Goal: Information Seeking & Learning: Learn about a topic

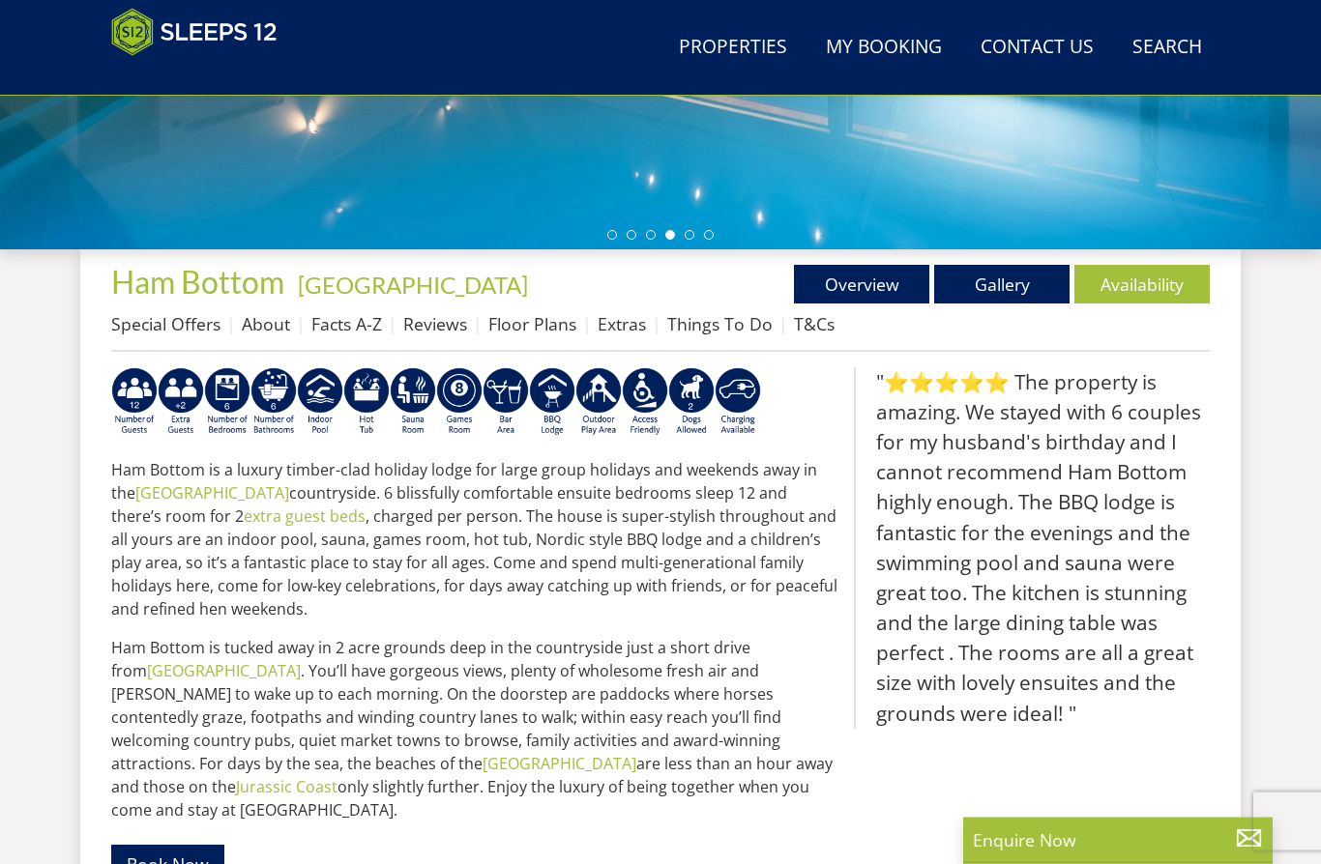
scroll to position [556, 0]
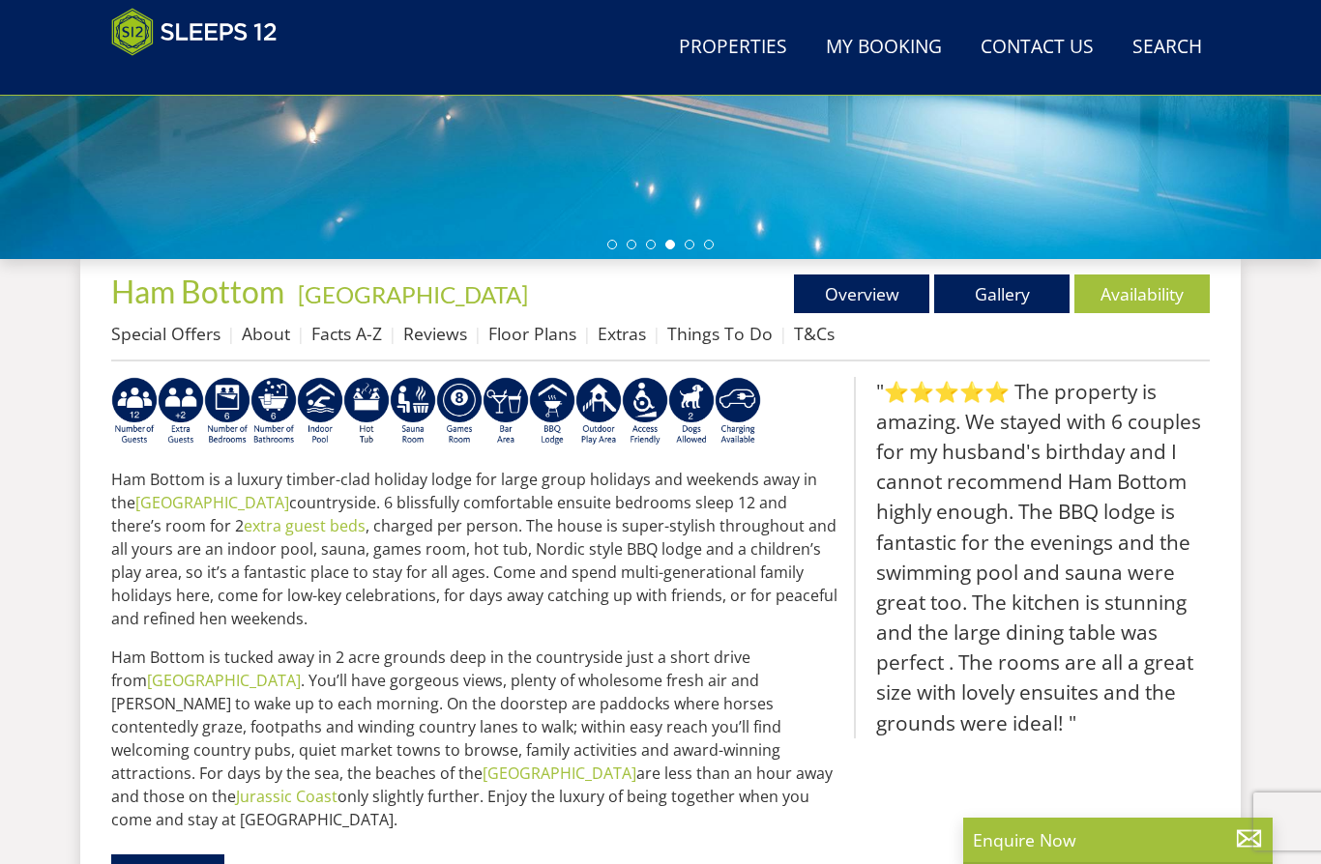
click at [1007, 296] on link "Gallery" at bounding box center [1001, 294] width 135 height 39
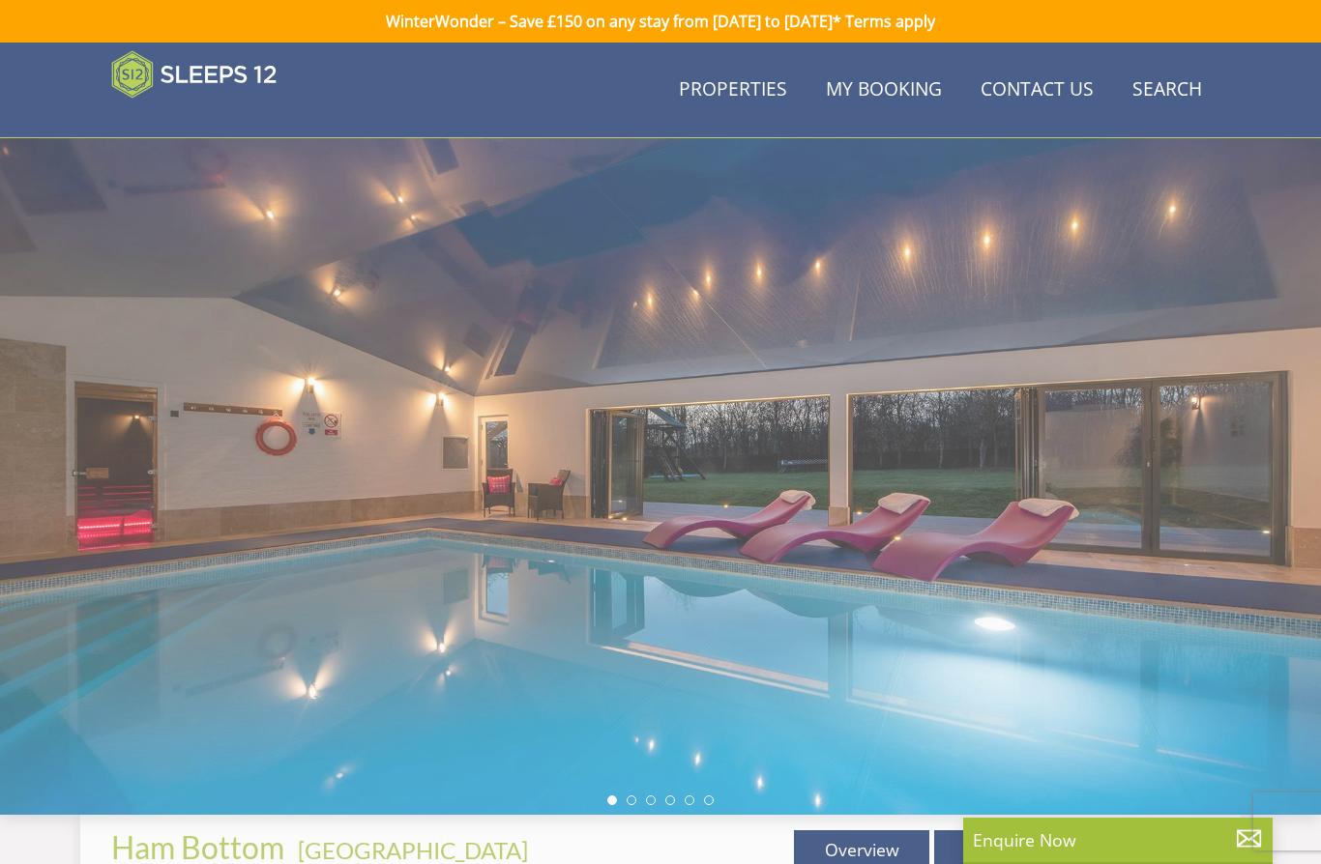
scroll to position [556, 0]
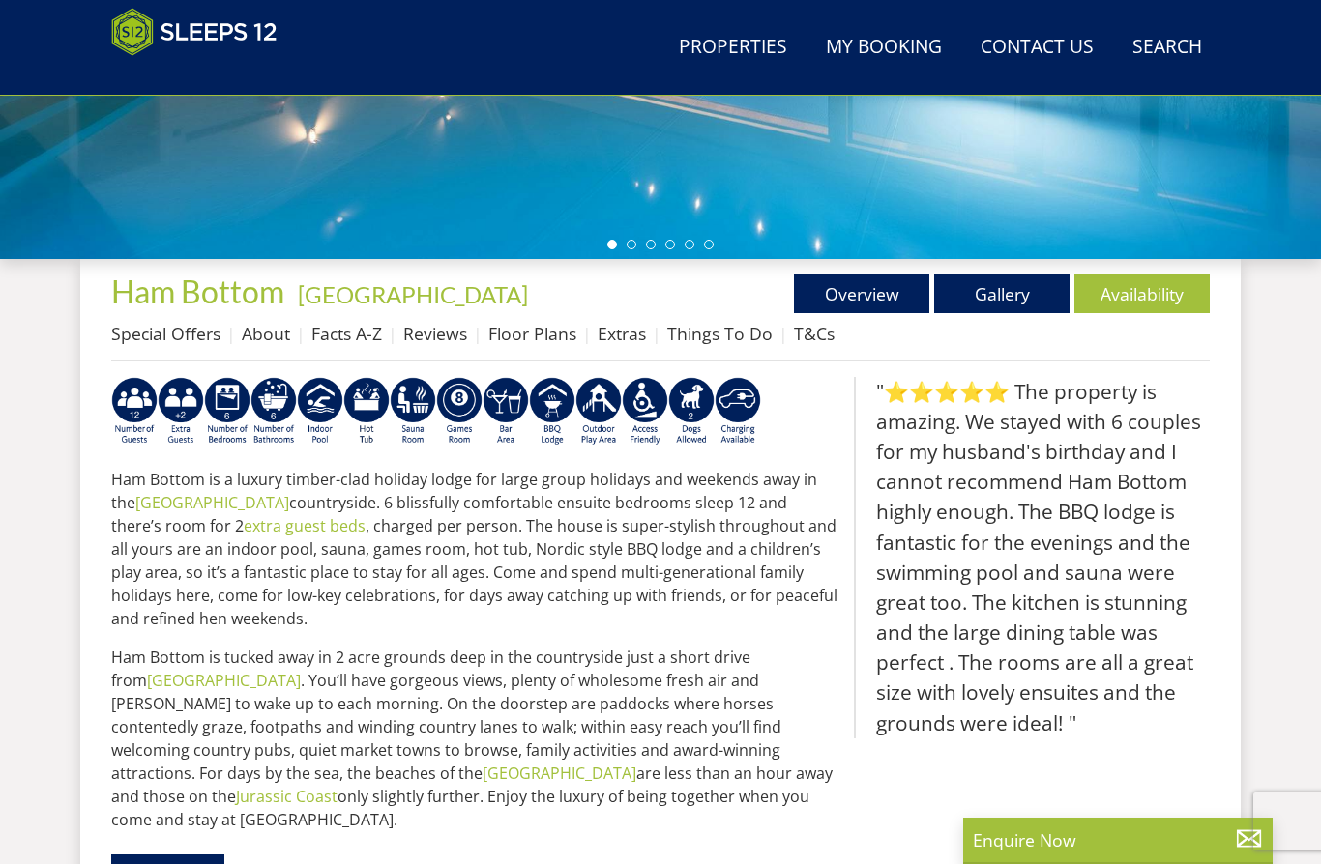
click at [350, 341] on link "Facts A-Z" at bounding box center [346, 333] width 71 height 23
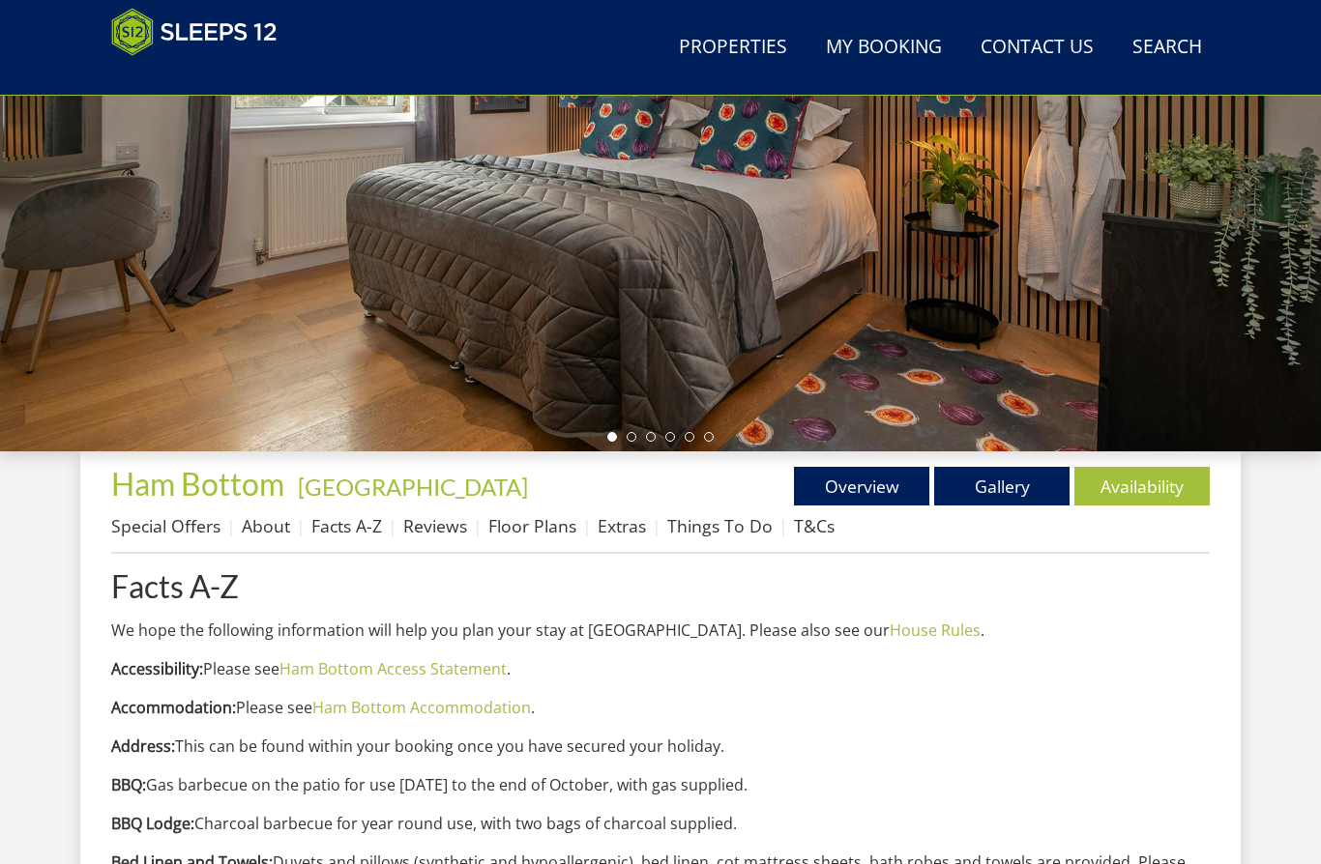
scroll to position [364, 0]
click at [1022, 487] on link "Gallery" at bounding box center [1001, 486] width 135 height 39
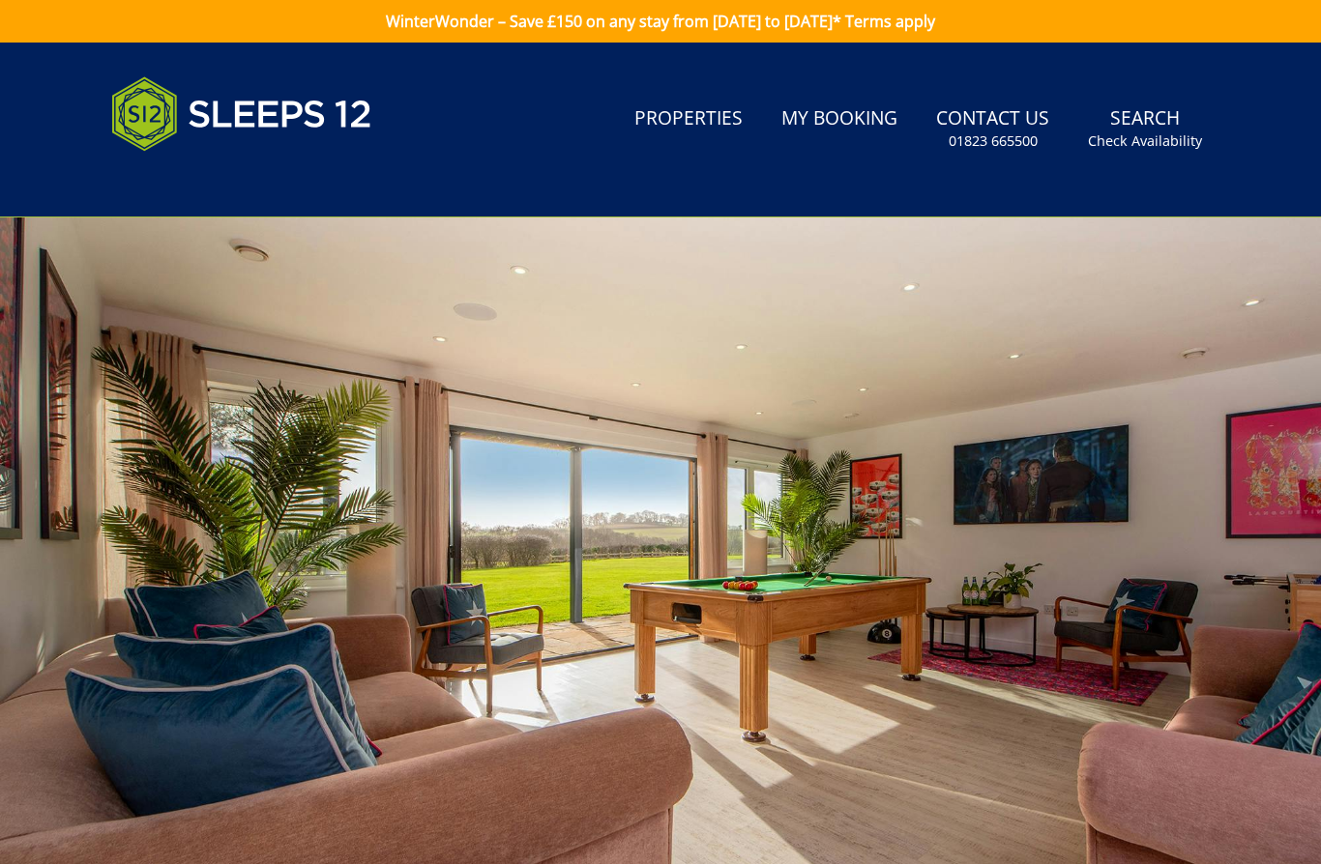
scroll to position [364, 0]
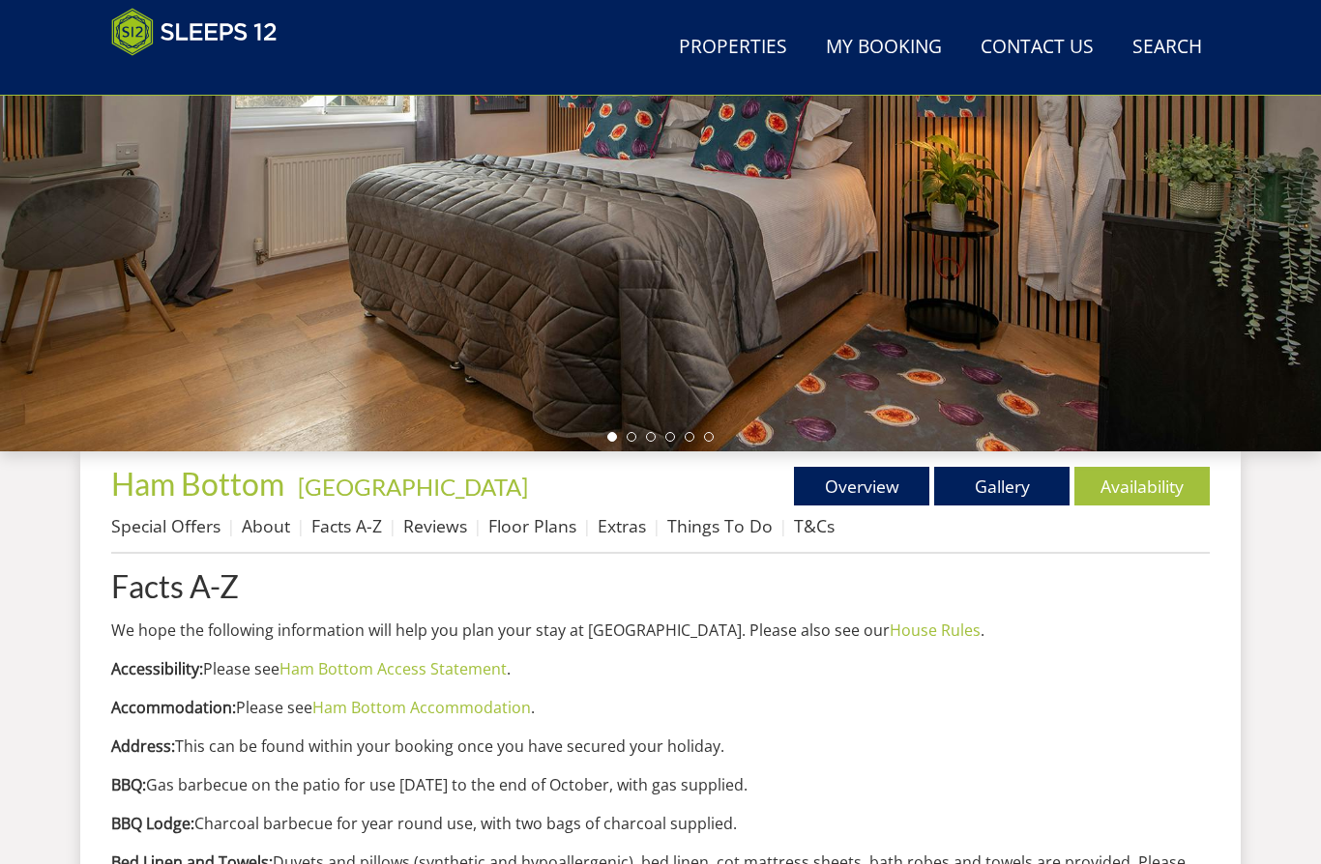
click at [345, 519] on link "Facts A-Z" at bounding box center [346, 525] width 71 height 23
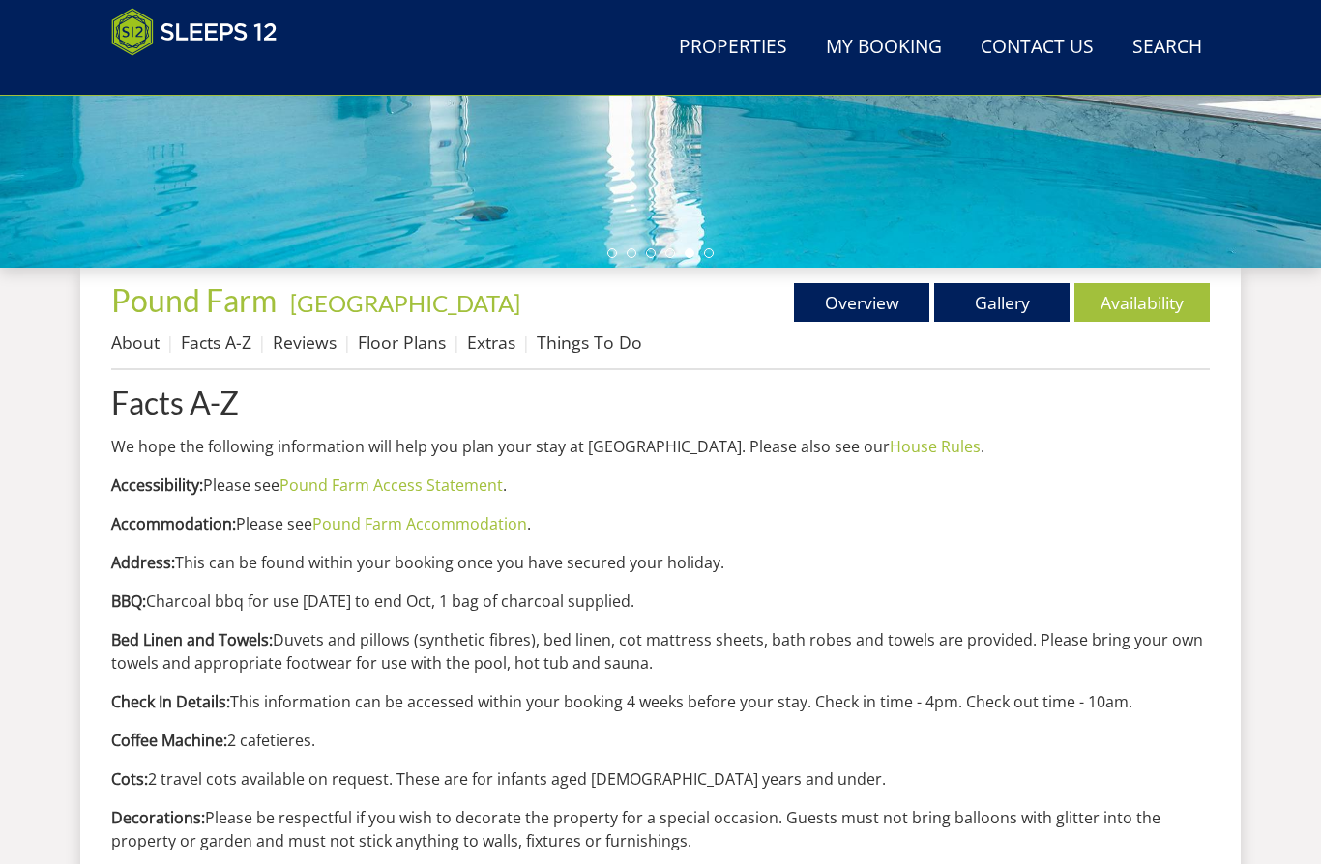
scroll to position [547, 0]
click at [1010, 290] on link "Gallery" at bounding box center [1001, 302] width 135 height 39
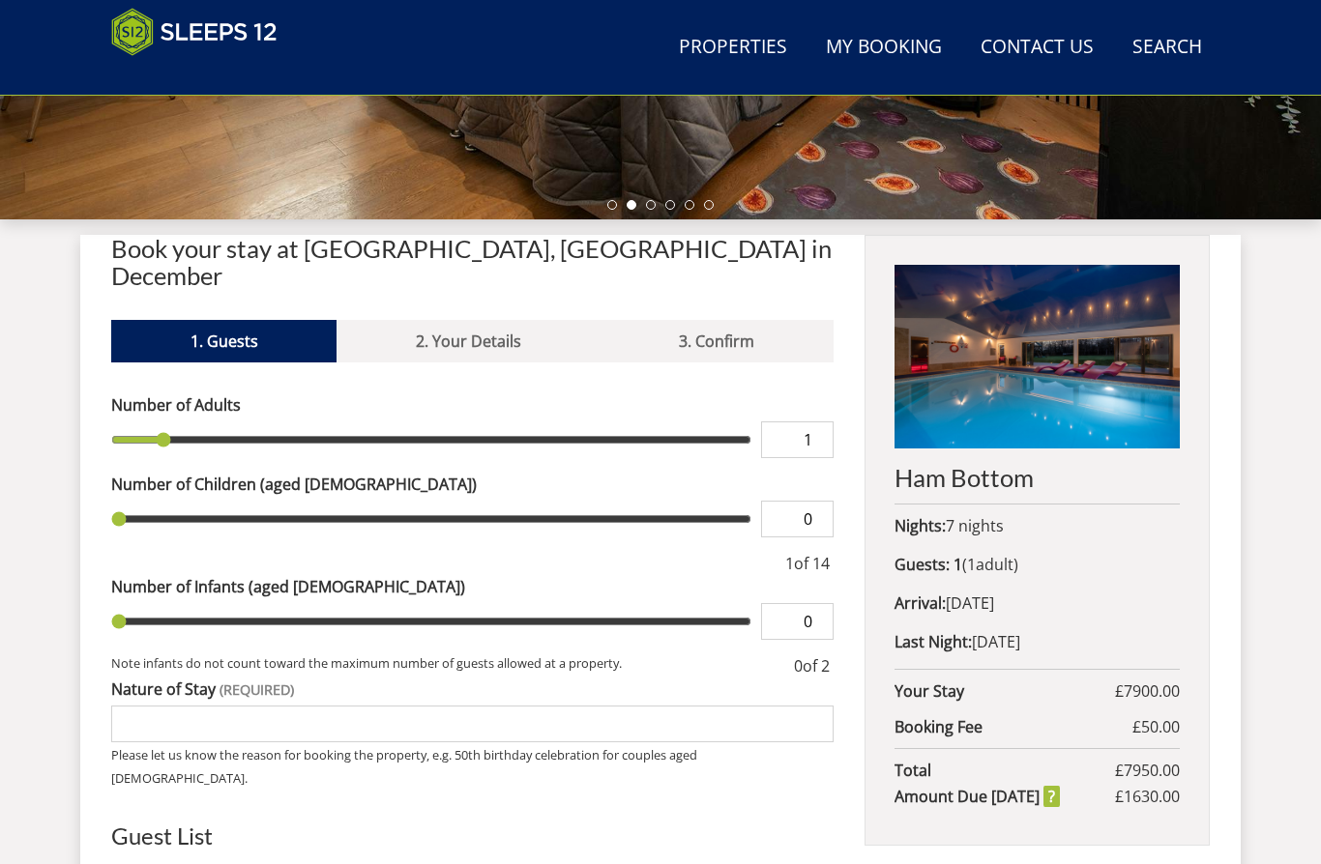
scroll to position [596, 0]
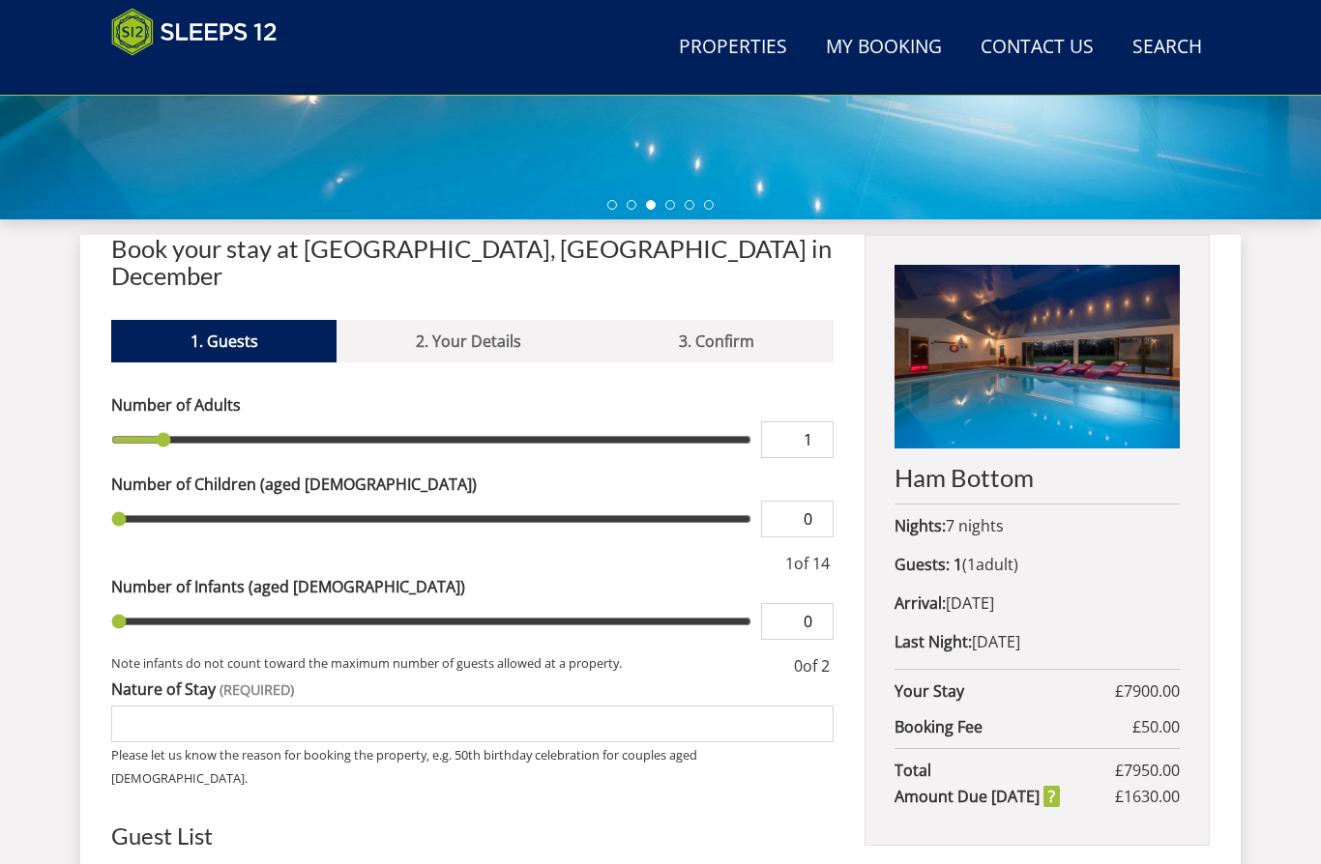
click at [274, 3] on header "Search Menu Properties My Booking Contact Us 01823 665500 Search Check Availabi…" at bounding box center [660, 48] width 1321 height 96
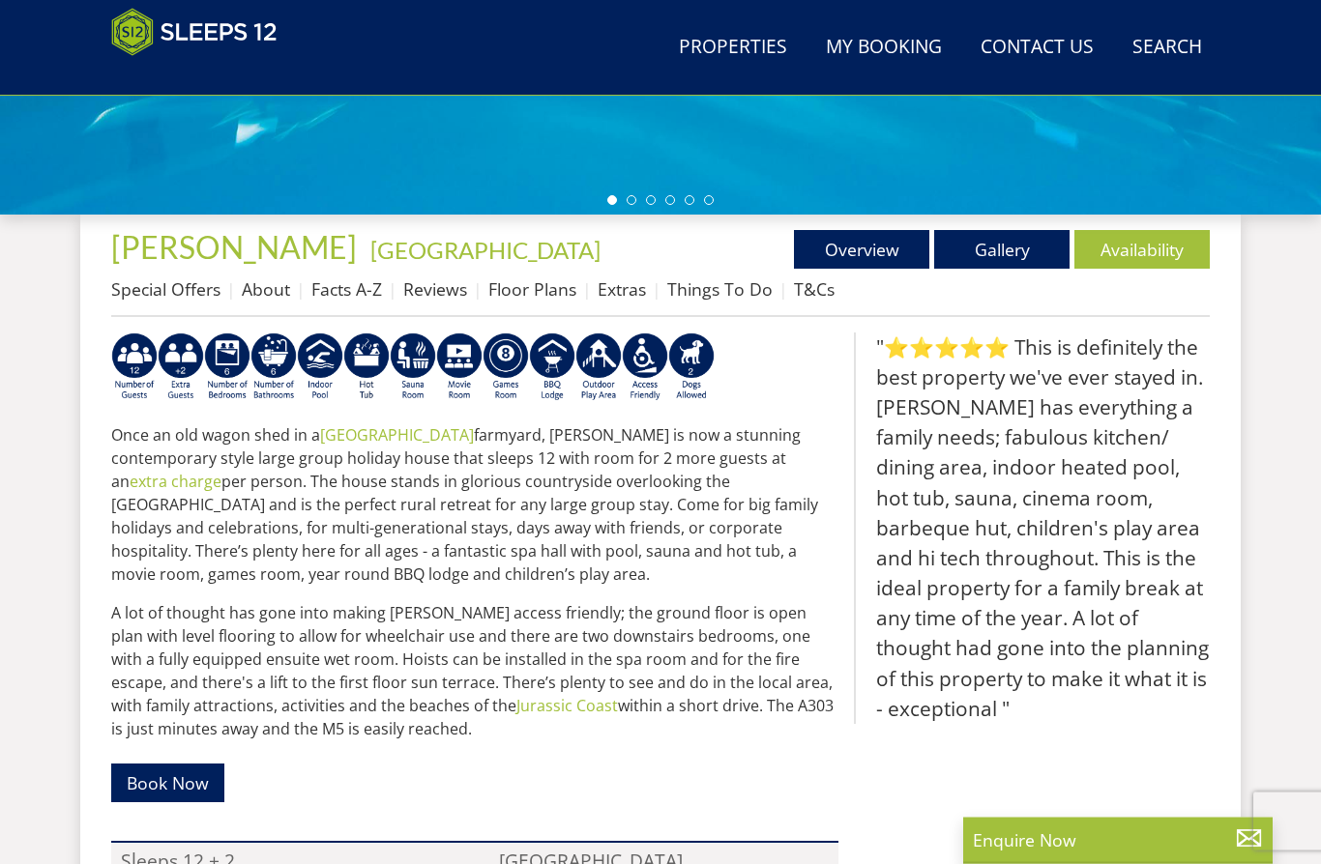
scroll to position [601, 0]
click at [344, 296] on link "Facts A-Z" at bounding box center [346, 289] width 71 height 23
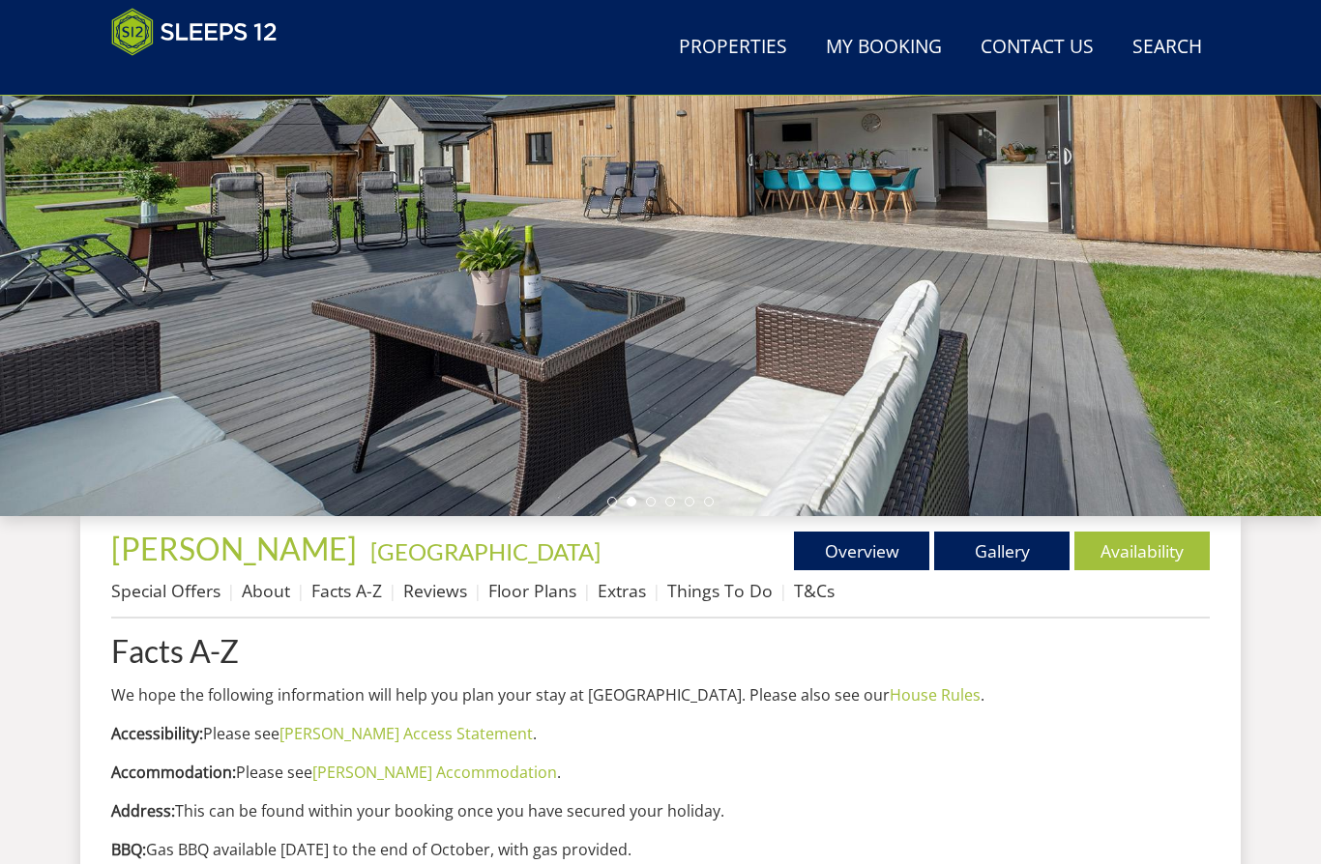
scroll to position [313, 0]
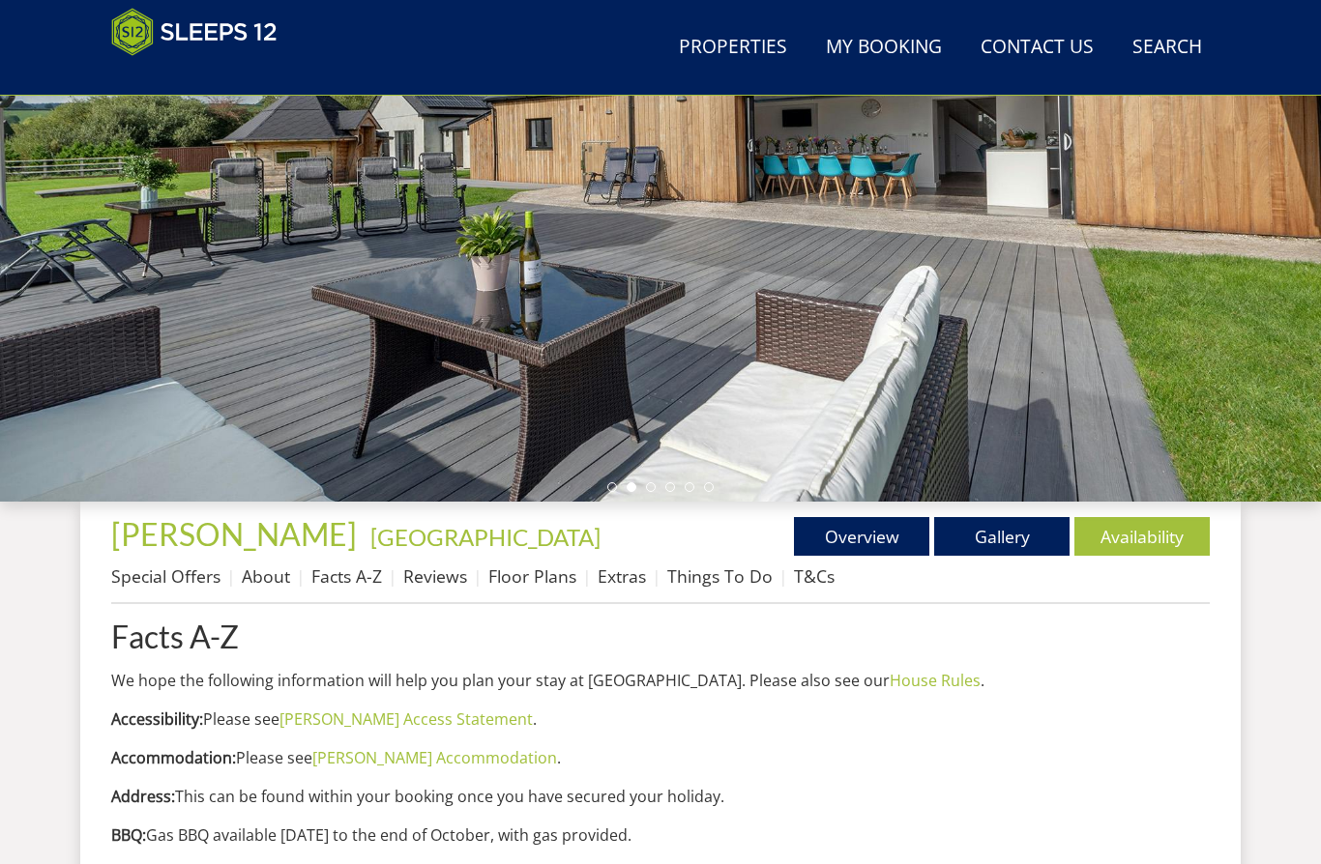
click at [1009, 541] on link "Gallery" at bounding box center [1001, 536] width 135 height 39
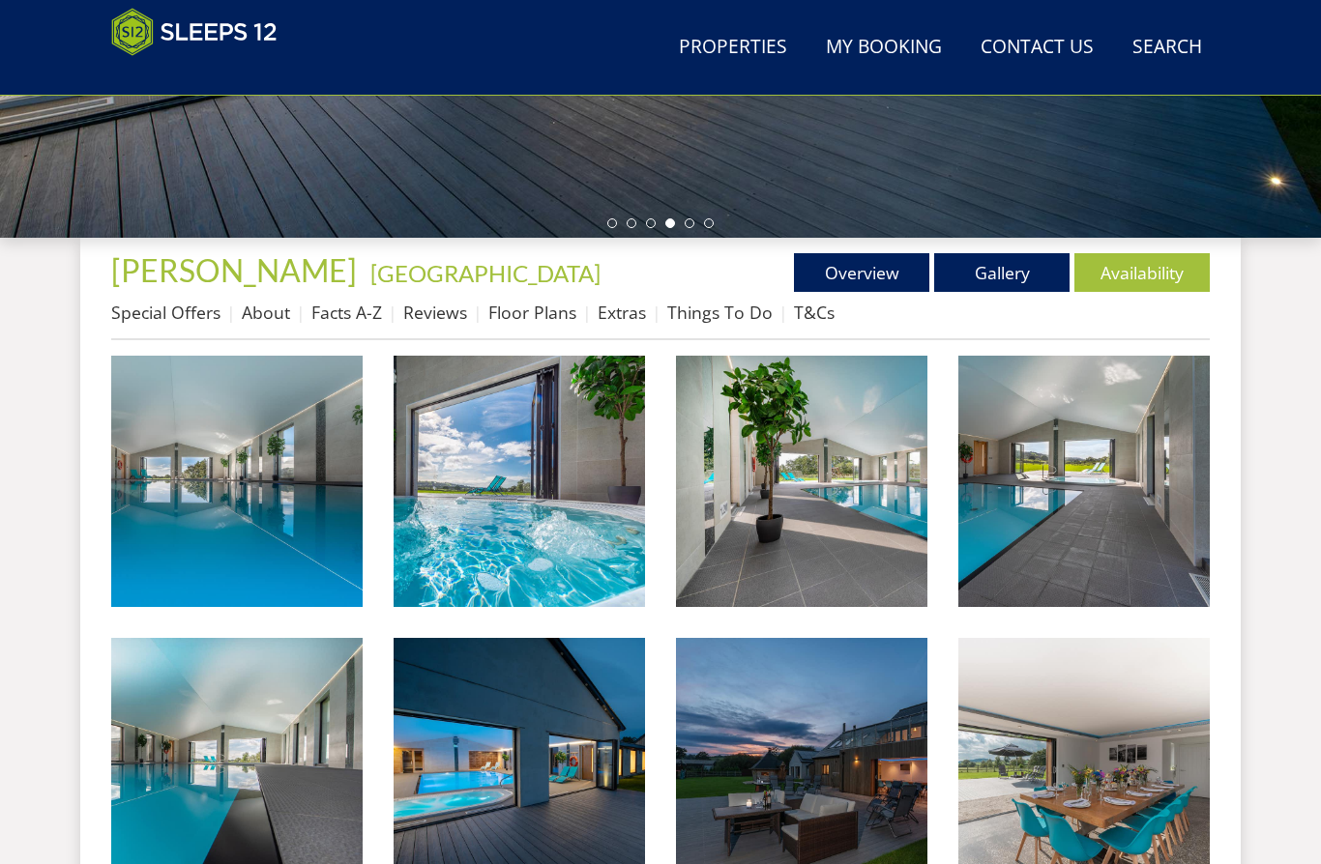
scroll to position [538, 0]
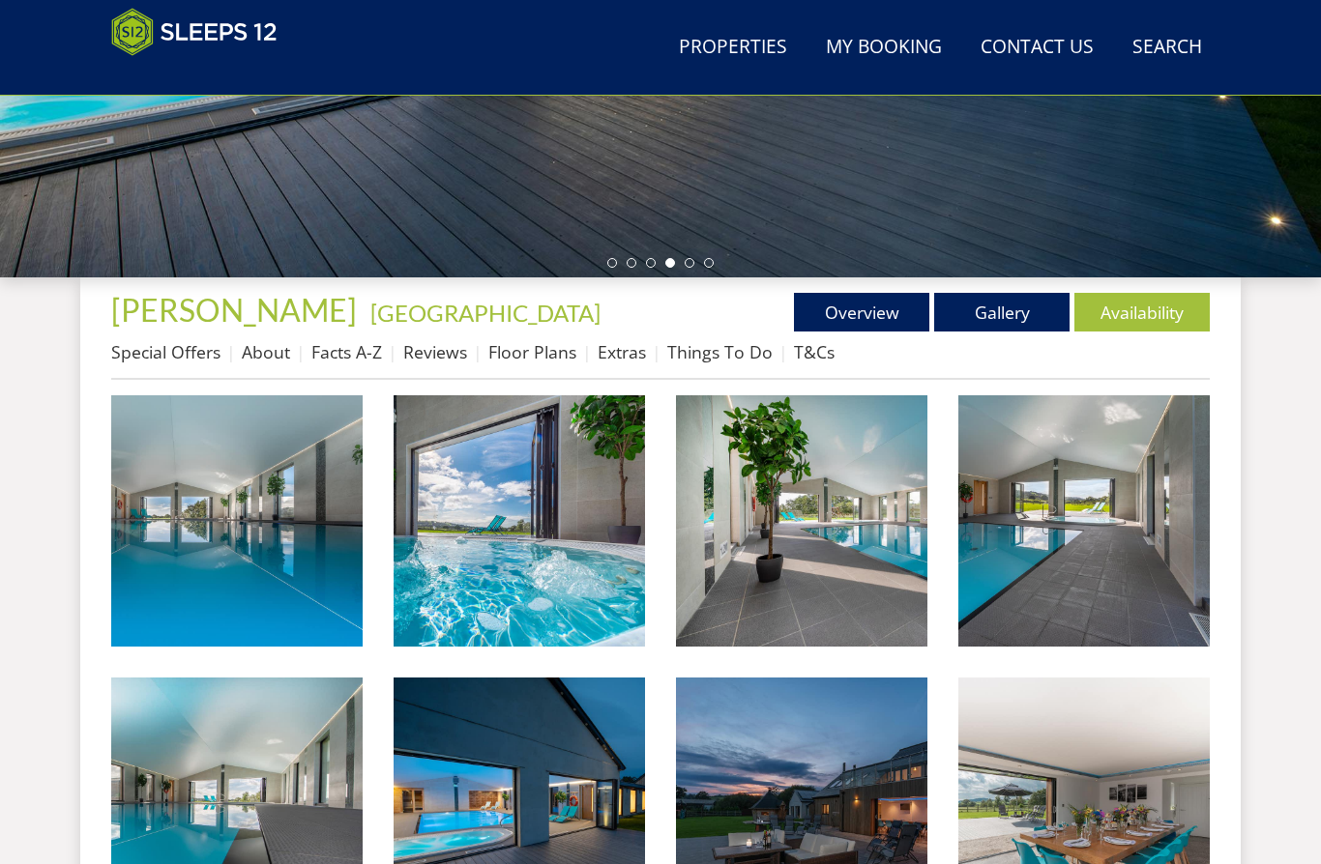
click at [1096, 551] on img at bounding box center [1083, 521] width 251 height 251
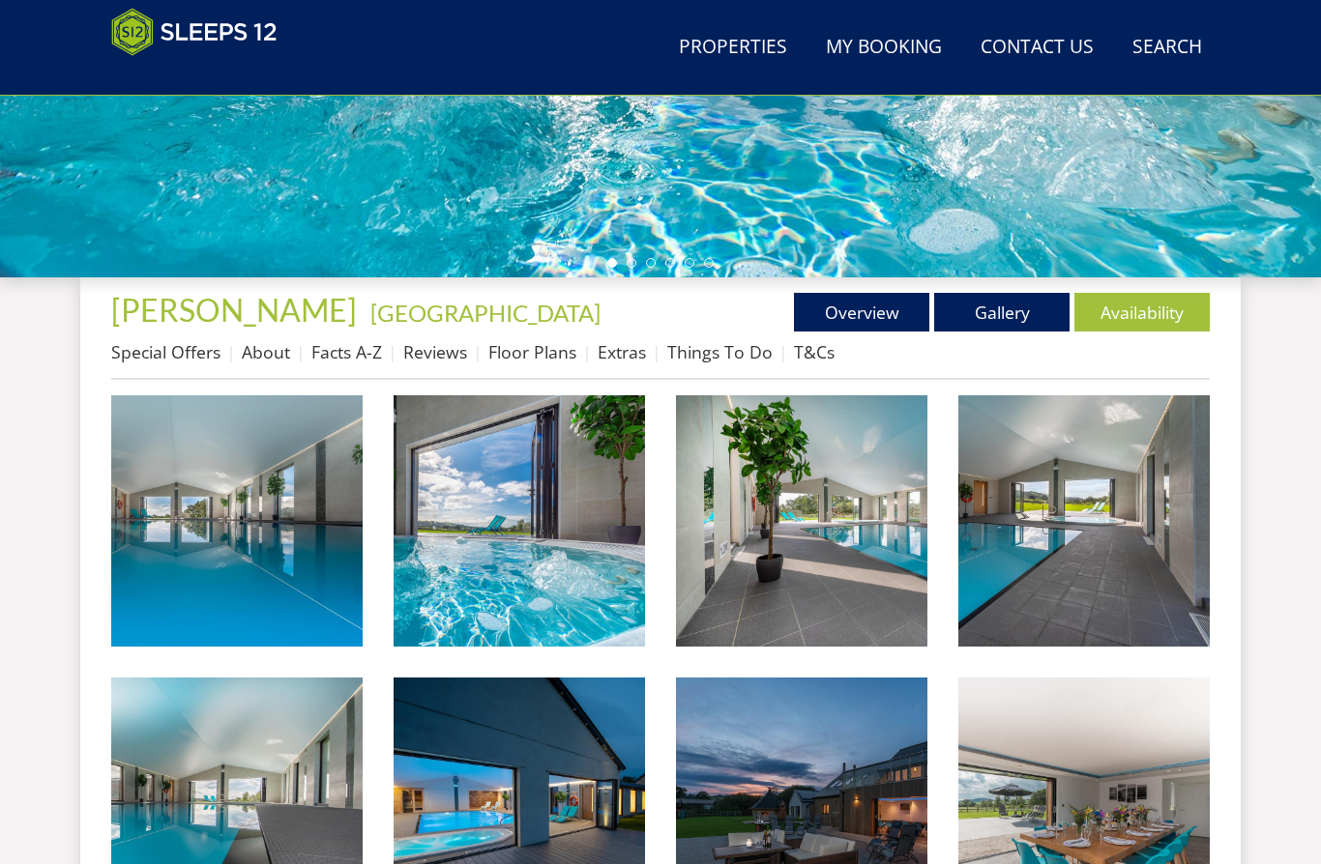
click at [363, 362] on link "Facts A-Z" at bounding box center [346, 351] width 71 height 23
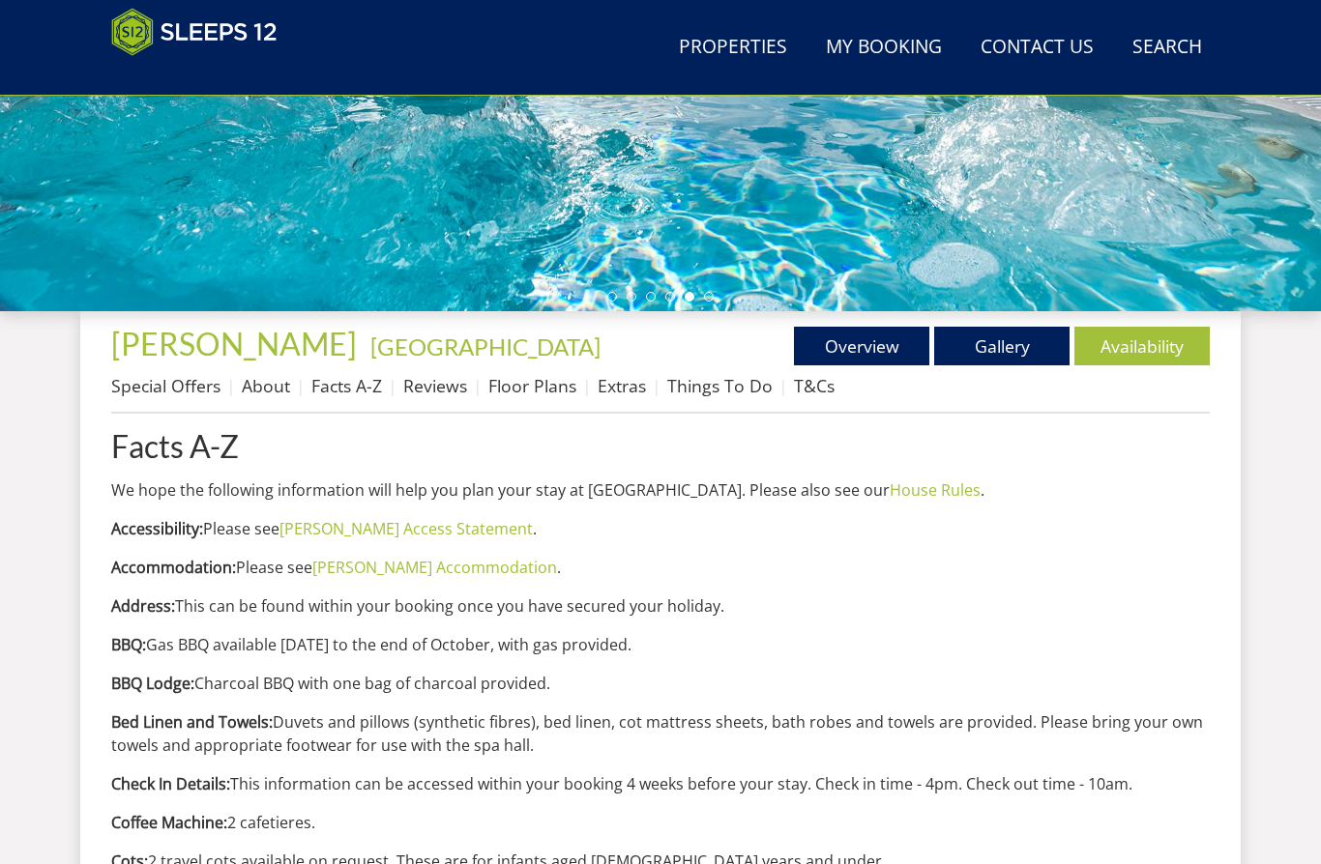
scroll to position [534, 0]
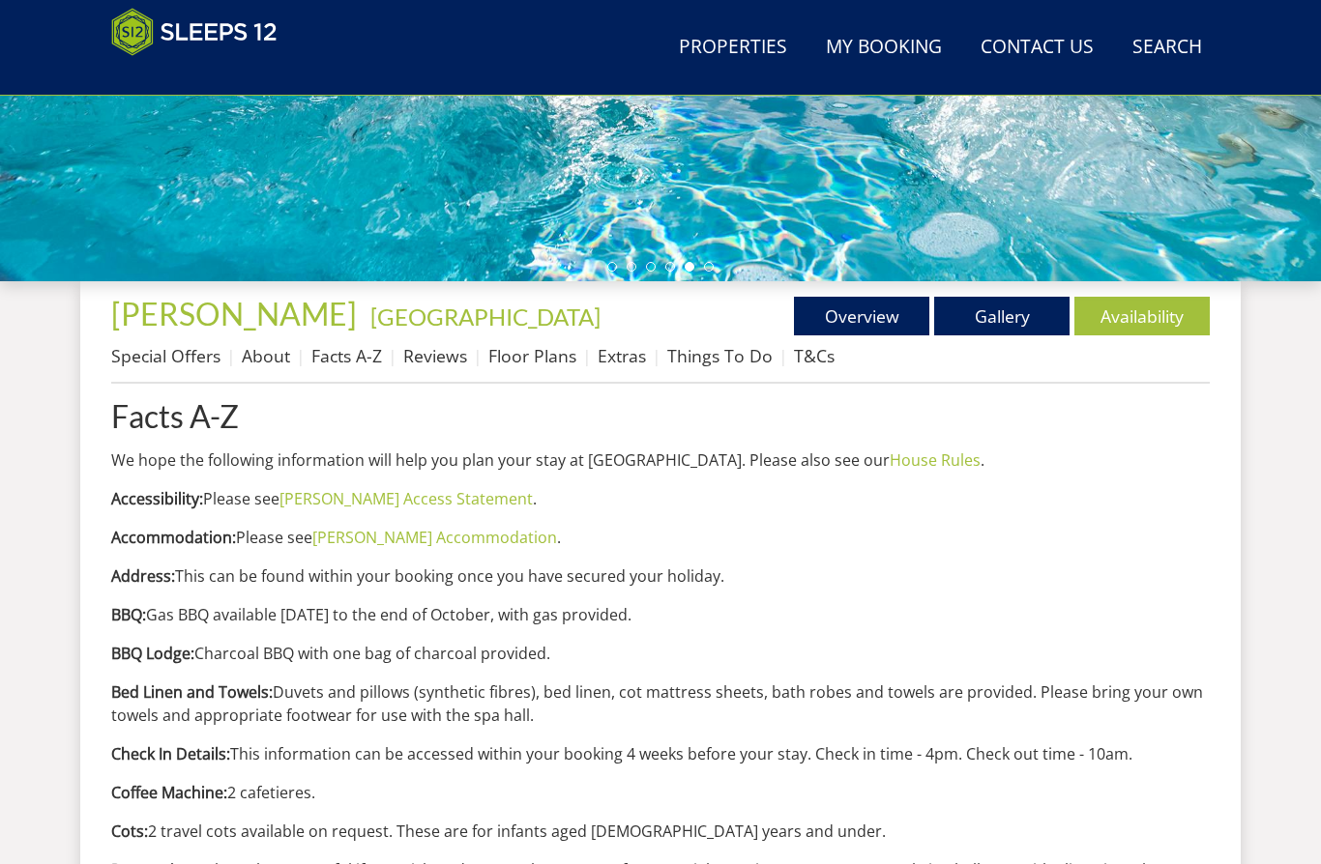
click at [1011, 319] on link "Gallery" at bounding box center [1001, 316] width 135 height 39
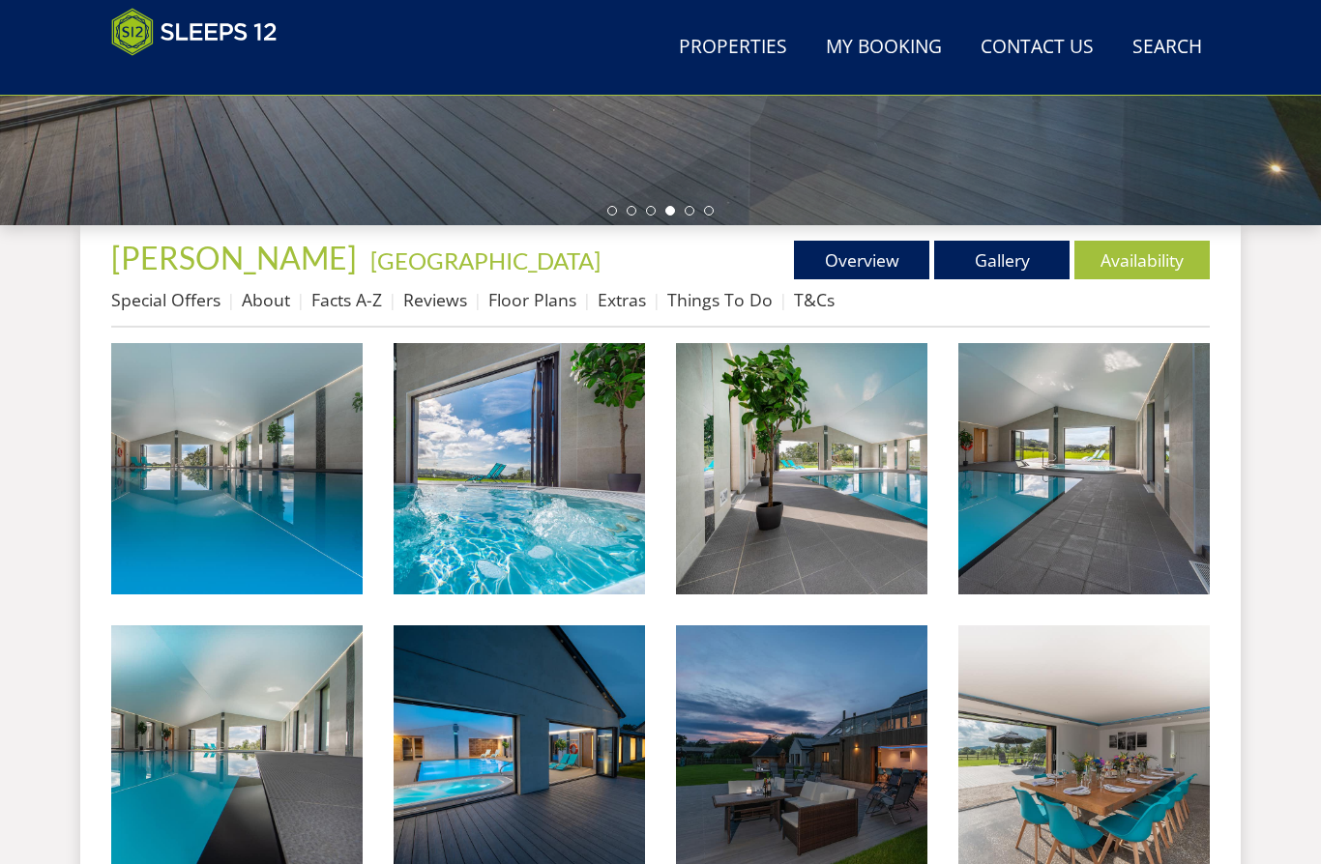
scroll to position [590, 0]
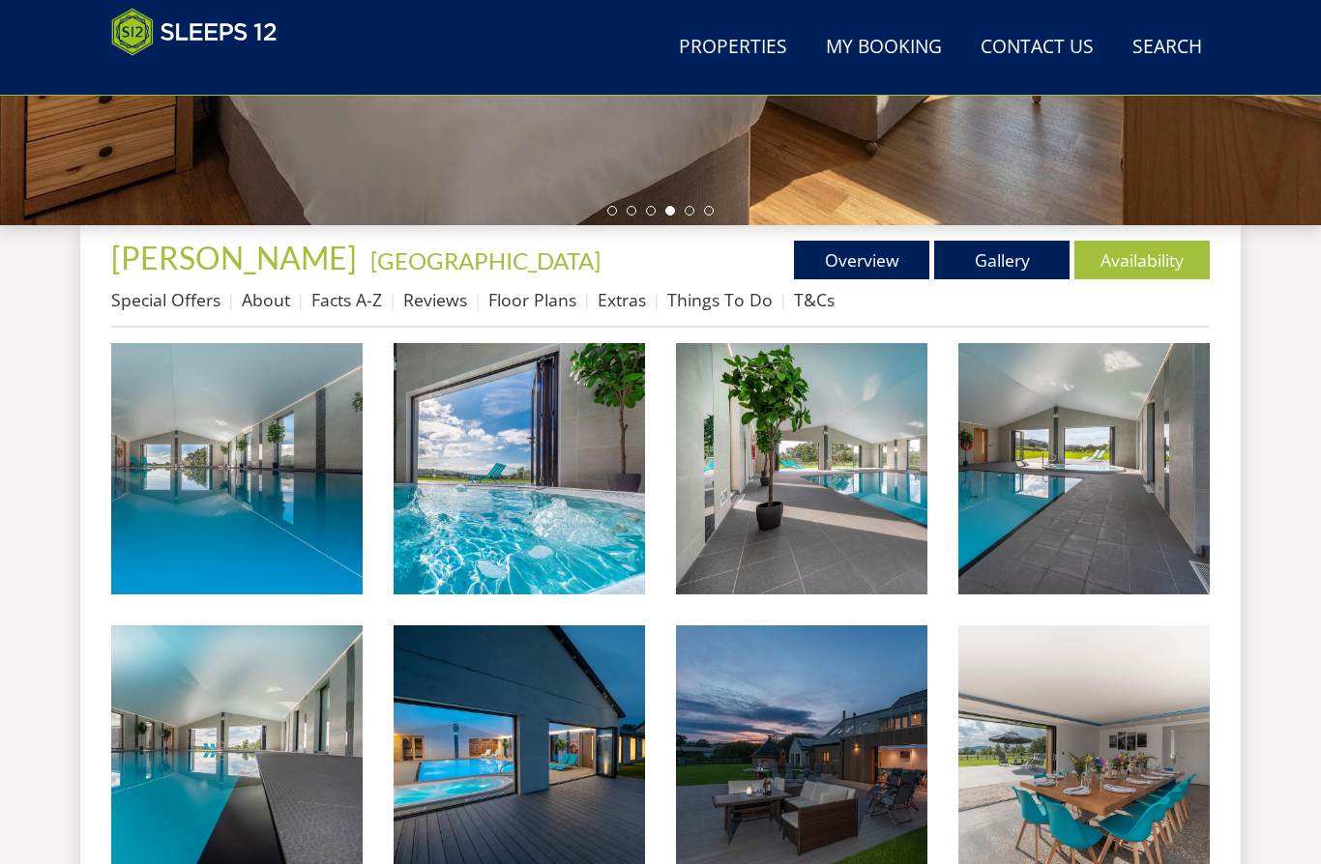
click at [353, 310] on link "Facts A-Z" at bounding box center [346, 299] width 71 height 23
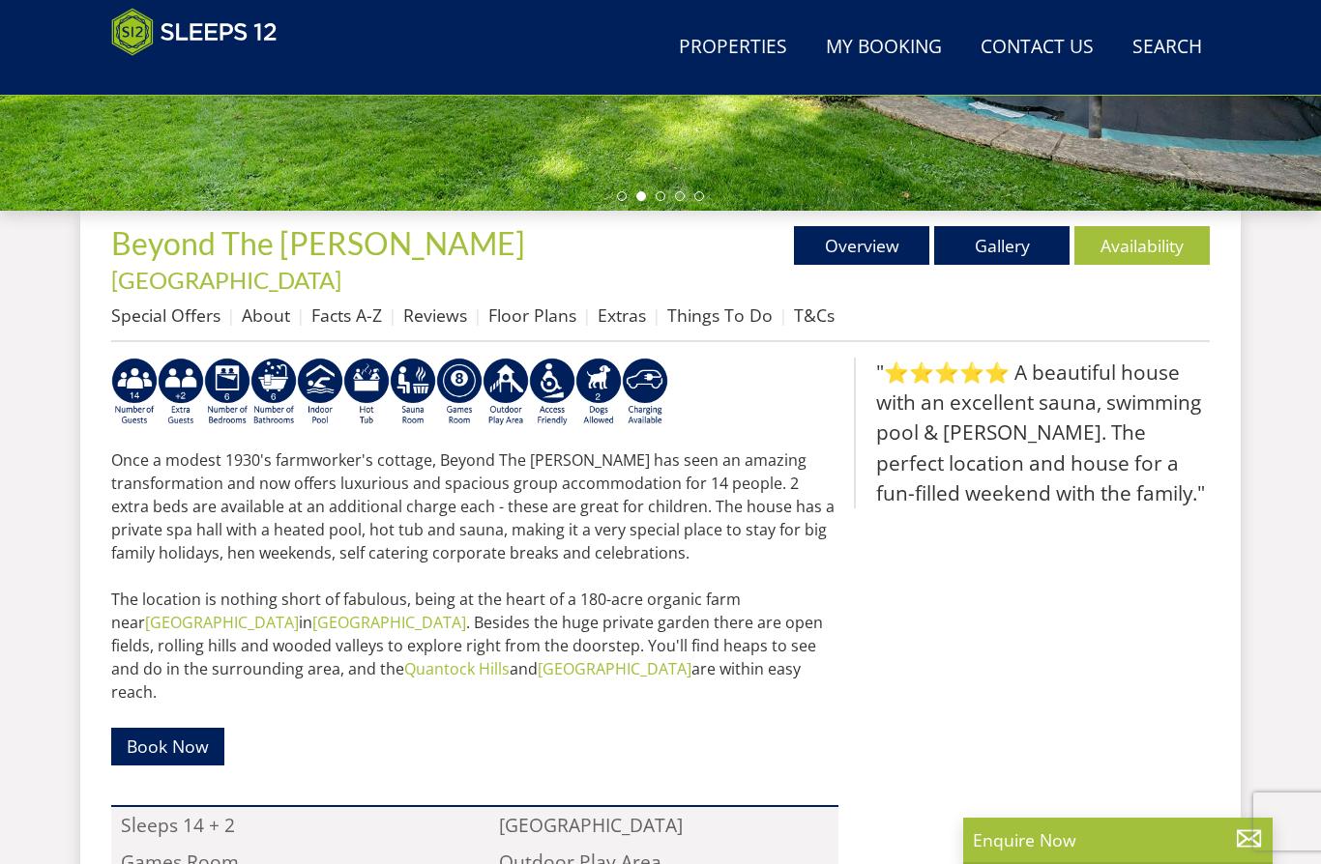
scroll to position [630, 0]
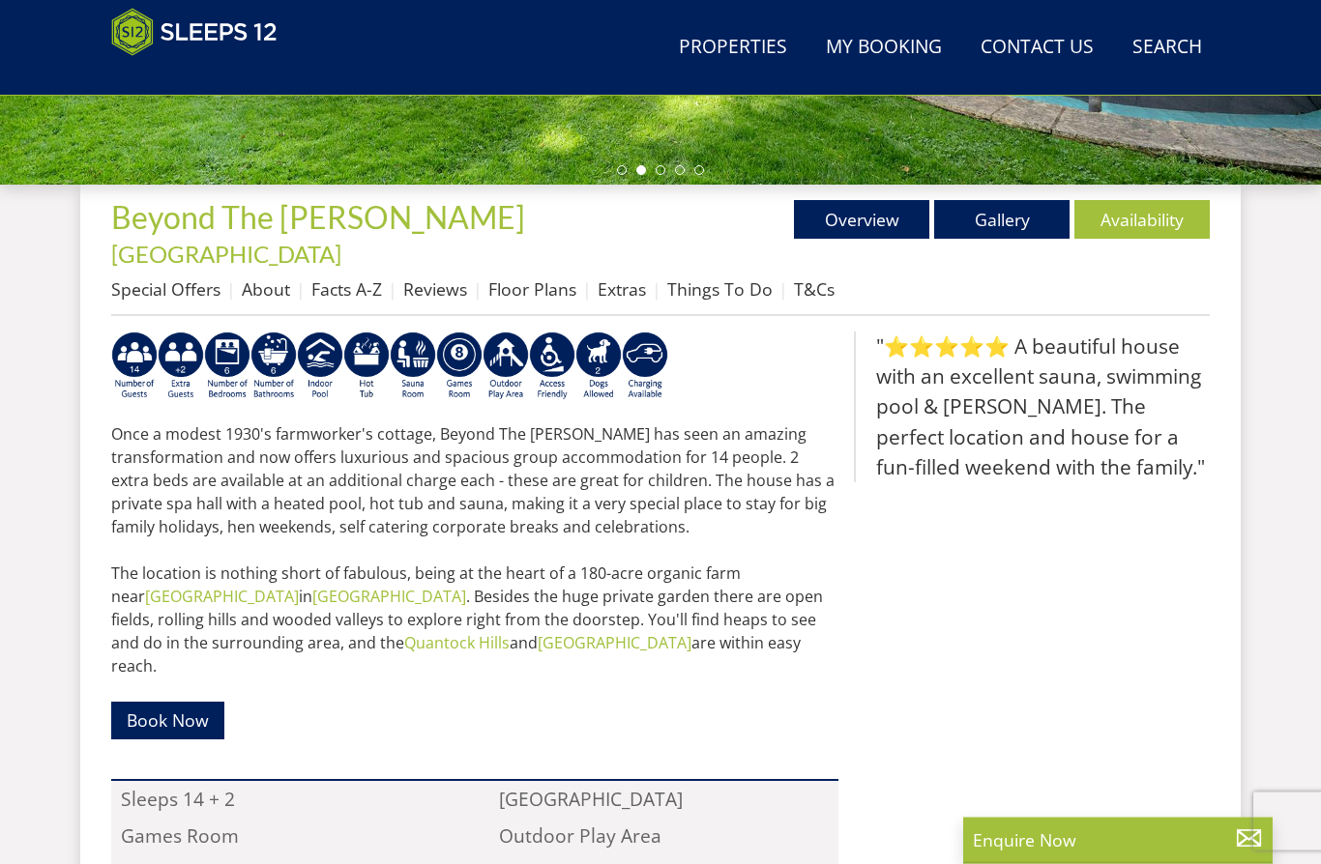
click at [365, 278] on link "Facts A-Z" at bounding box center [346, 289] width 71 height 23
